Goal: Information Seeking & Learning: Check status

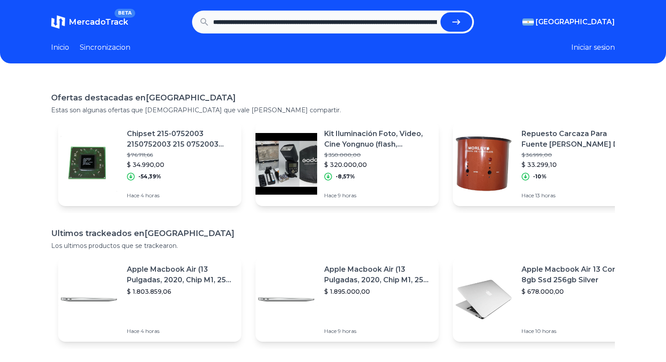
click at [441, 12] on button "submit" at bounding box center [457, 21] width 32 height 19
type input "**********"
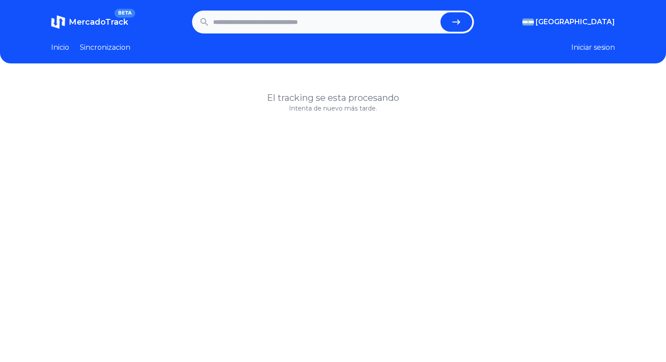
click at [347, 25] on input "text" at bounding box center [325, 21] width 224 height 19
paste input "**********"
click at [441, 12] on button "submit" at bounding box center [457, 21] width 32 height 19
type input "**********"
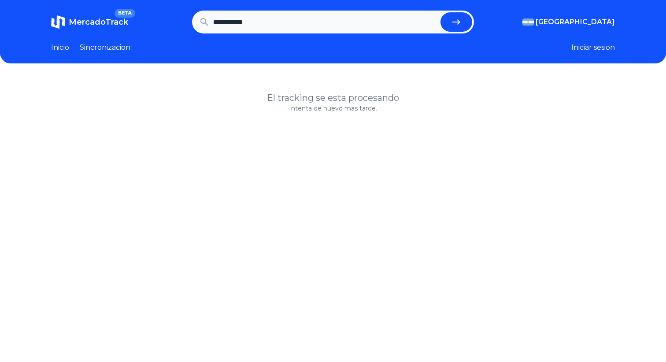
scroll to position [0, 0]
click at [379, 24] on input "text" at bounding box center [325, 21] width 224 height 19
paste input "**********"
click at [441, 12] on button "submit" at bounding box center [457, 21] width 32 height 19
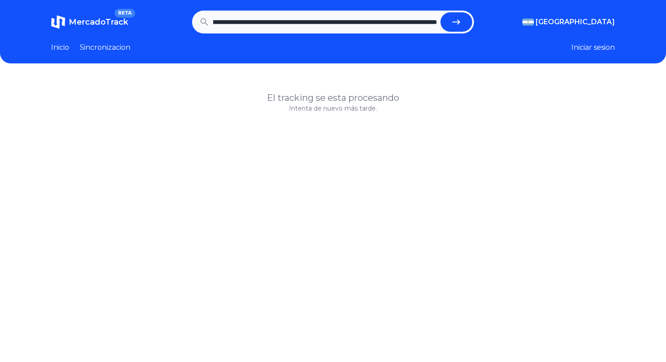
type input "**********"
click at [379, 24] on input "text" at bounding box center [325, 21] width 224 height 19
click at [83, 23] on span "MercadoTrack" at bounding box center [98, 22] width 59 height 10
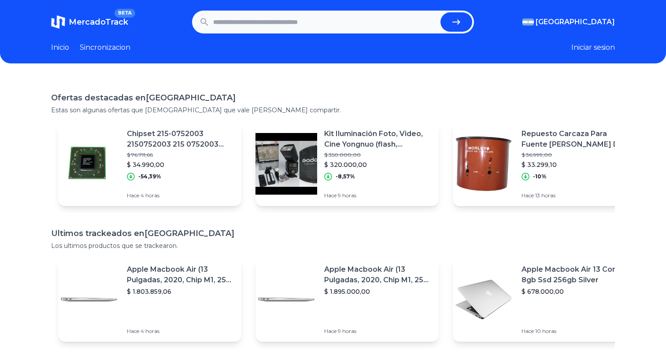
click at [101, 53] on header "MercadoTrack BETA [GEOGRAPHIC_DATA] [GEOGRAPHIC_DATA] [GEOGRAPHIC_DATA] [GEOGRA…" at bounding box center [333, 31] width 666 height 63
click at [103, 49] on link "Sincronizacion" at bounding box center [105, 47] width 51 height 11
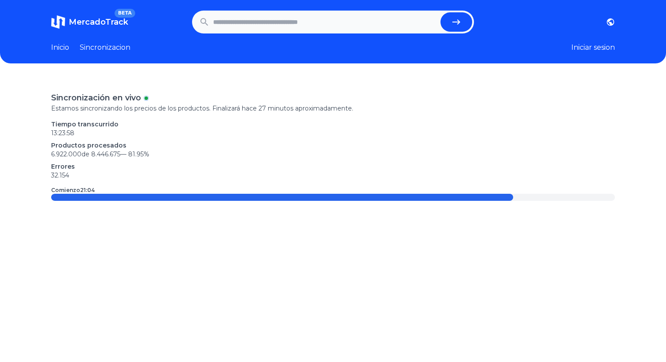
click at [108, 152] on p "6.922.000 de 8.446.675 — 81.95 %" at bounding box center [333, 154] width 564 height 9
click at [60, 44] on link "Inicio" at bounding box center [60, 47] width 18 height 11
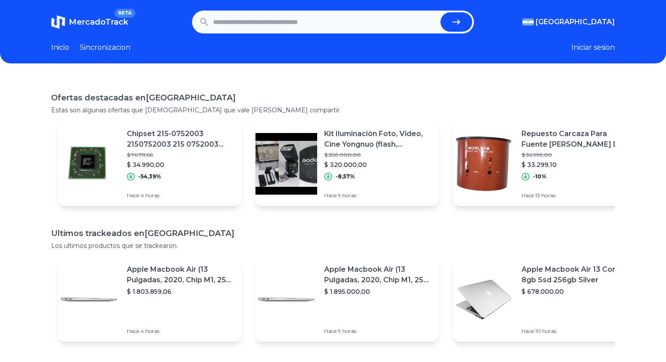
click at [361, 22] on input "text" at bounding box center [325, 21] width 224 height 19
click at [120, 55] on header "MercadoTrack BETA [GEOGRAPHIC_DATA] [GEOGRAPHIC_DATA] [GEOGRAPHIC_DATA] [GEOGRA…" at bounding box center [333, 31] width 666 height 63
click at [119, 50] on link "Sincronizacion" at bounding box center [105, 47] width 51 height 11
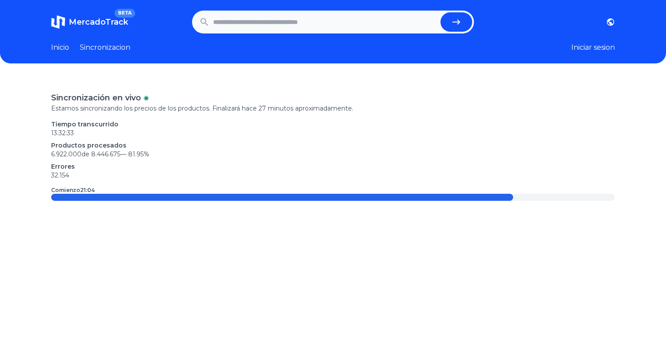
click at [143, 145] on p "Productos procesados" at bounding box center [333, 145] width 564 height 9
click at [258, 105] on p "Estamos sincronizando los precios de los productos. Finalizará hace 27 minutos …" at bounding box center [333, 108] width 564 height 9
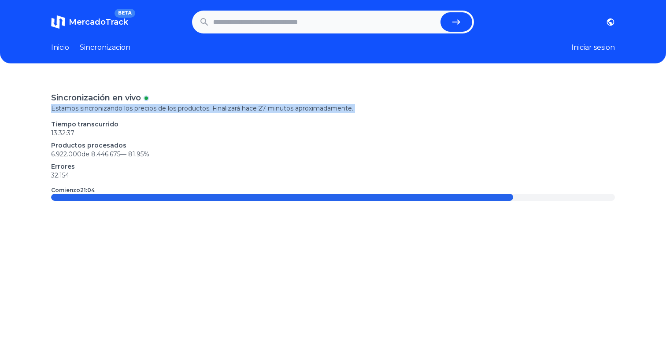
click at [98, 21] on span "MercadoTrack" at bounding box center [98, 22] width 59 height 10
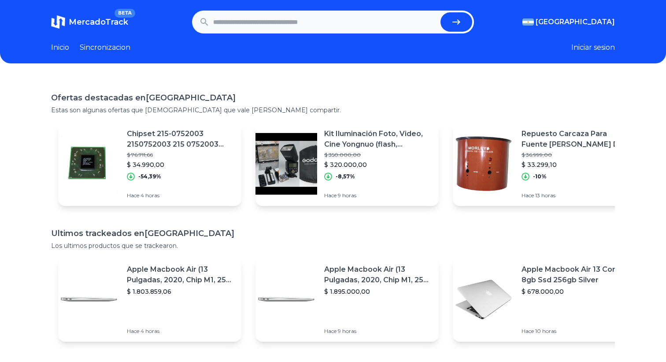
click at [542, 169] on p "$ 33.299,10" at bounding box center [576, 164] width 108 height 9
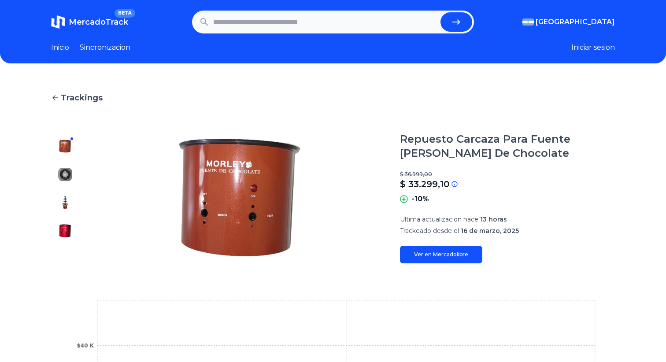
click at [72, 96] on span "Trackings" at bounding box center [82, 98] width 42 height 12
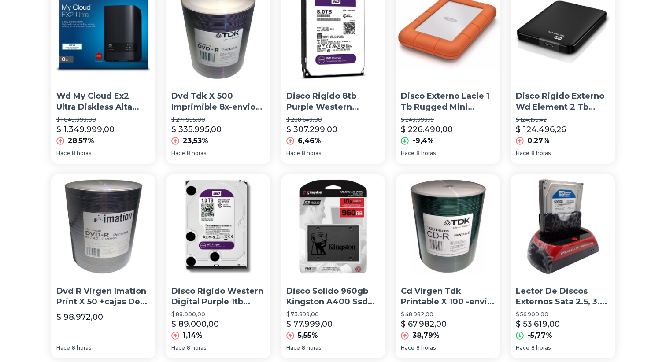
scroll to position [507, 0]
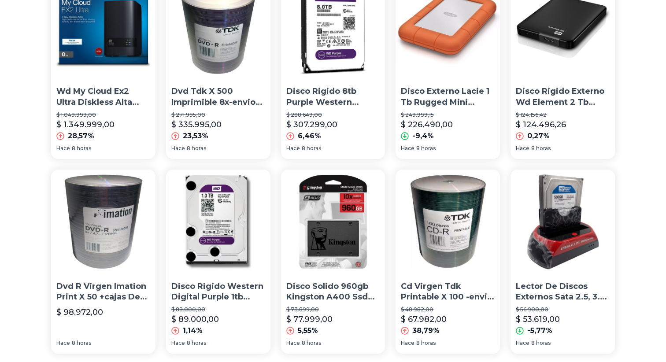
click at [212, 175] on img at bounding box center [218, 222] width 104 height 104
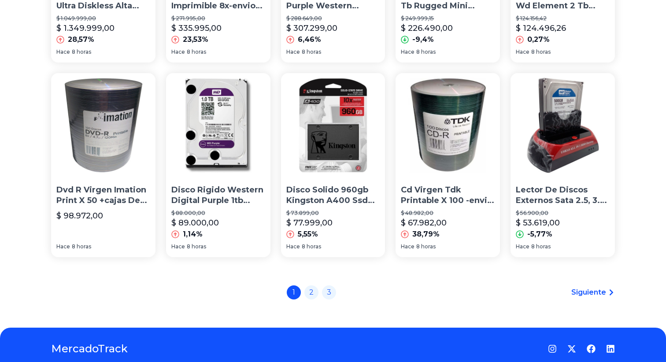
scroll to position [605, 0]
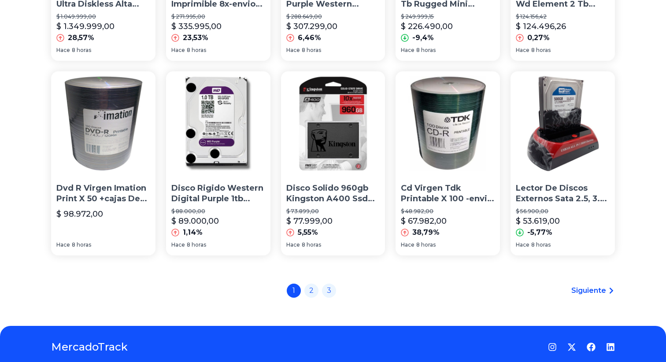
click at [603, 290] on span "Siguiente" at bounding box center [588, 290] width 35 height 11
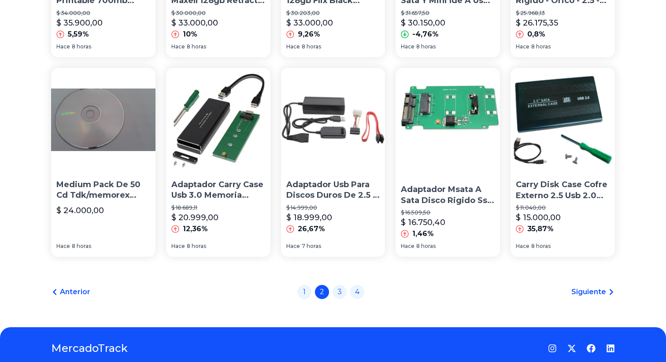
scroll to position [609, 0]
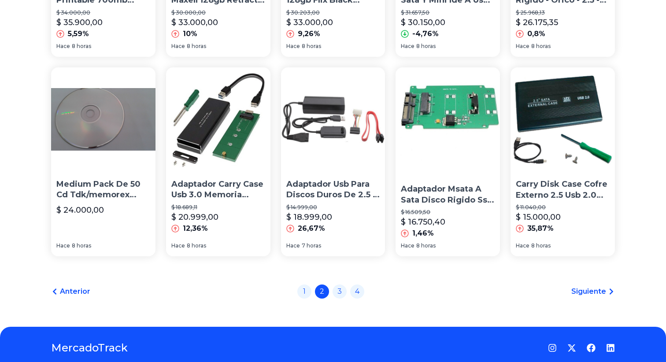
click at [590, 289] on span "Siguiente" at bounding box center [588, 291] width 35 height 11
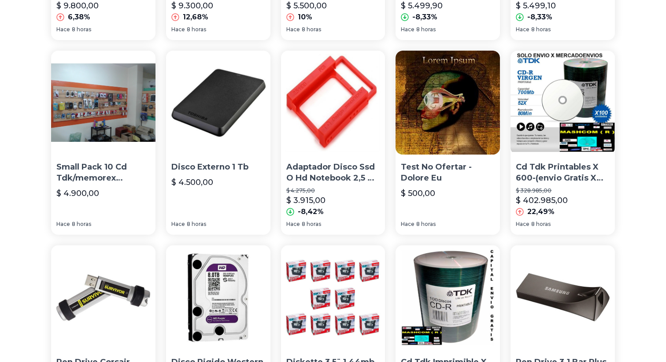
scroll to position [445, 0]
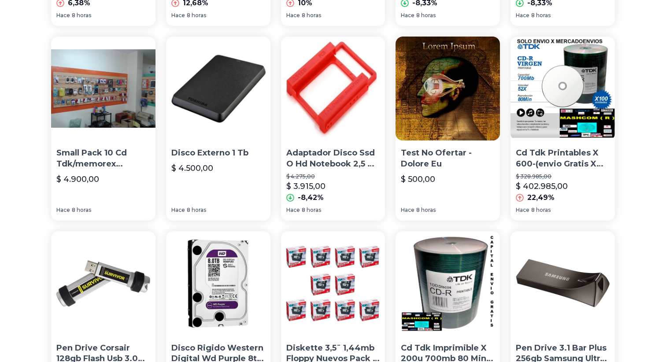
click at [446, 152] on p "Test No Ofertar - Dolore Eu" at bounding box center [448, 159] width 94 height 22
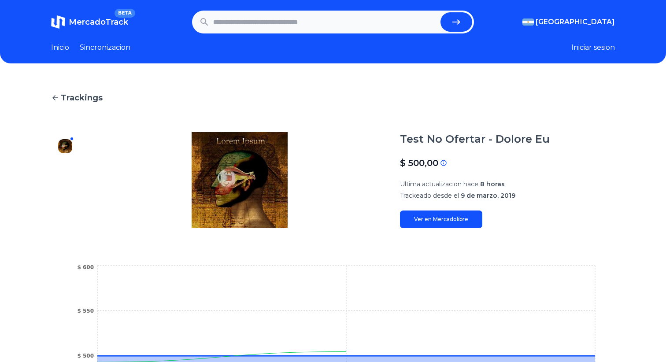
click at [434, 220] on link "Ver en Mercadolibre" at bounding box center [441, 220] width 82 height 18
click at [322, 24] on input "text" at bounding box center [325, 21] width 224 height 19
